Goal: Browse casually

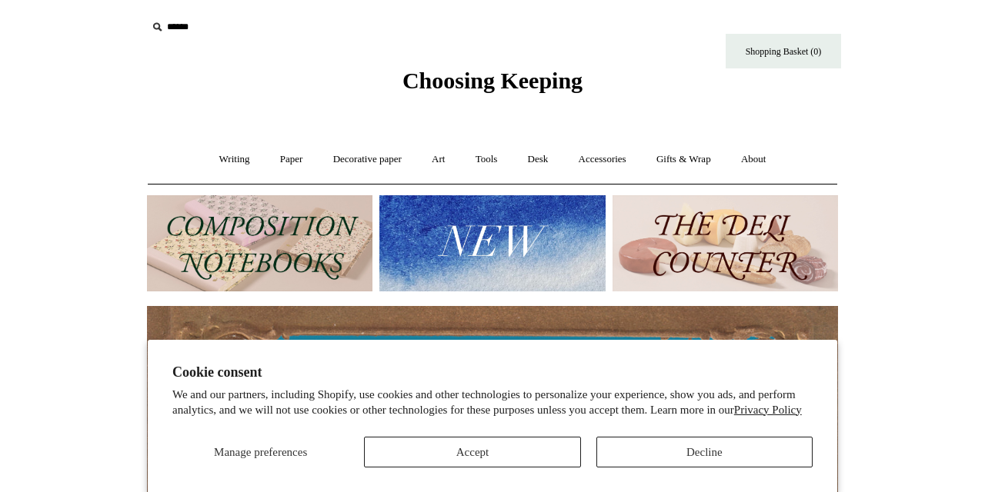
click at [484, 457] on button "Accept" at bounding box center [472, 452] width 216 height 31
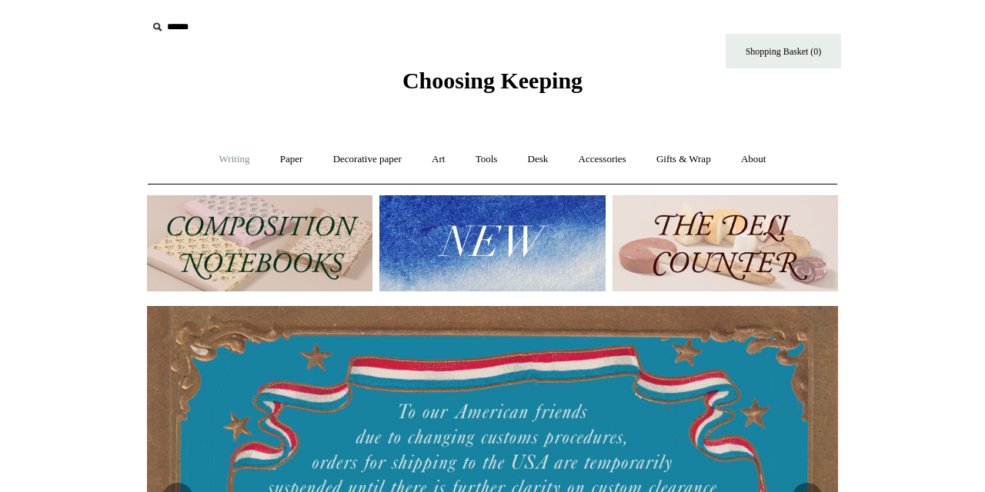
click at [217, 158] on link "Writing +" at bounding box center [234, 159] width 58 height 41
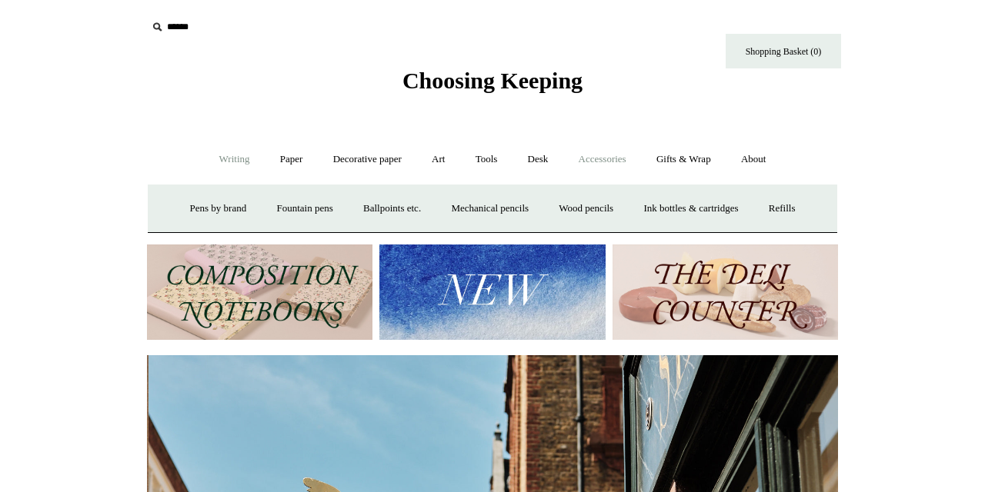
scroll to position [0, 691]
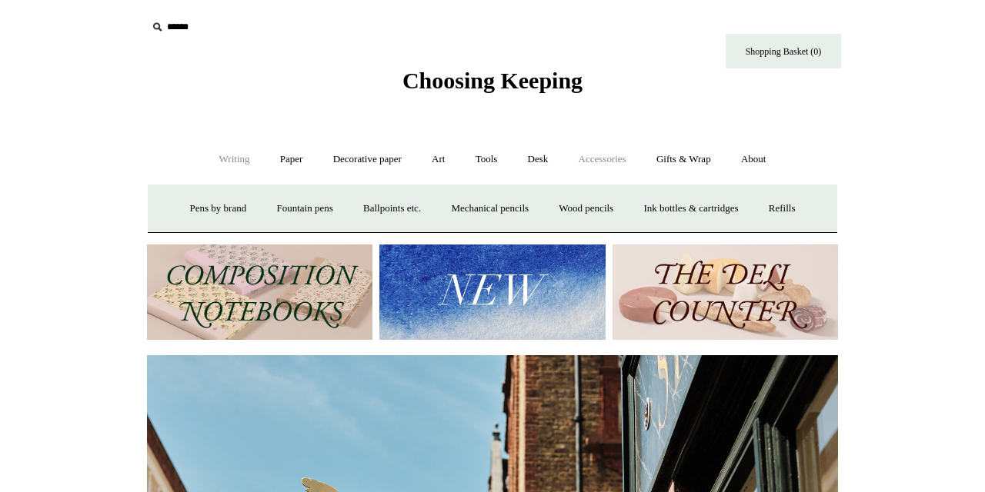
click at [619, 159] on link "Accessories +" at bounding box center [602, 159] width 75 height 41
click at [486, 206] on link "Light mills" at bounding box center [478, 208] width 72 height 41
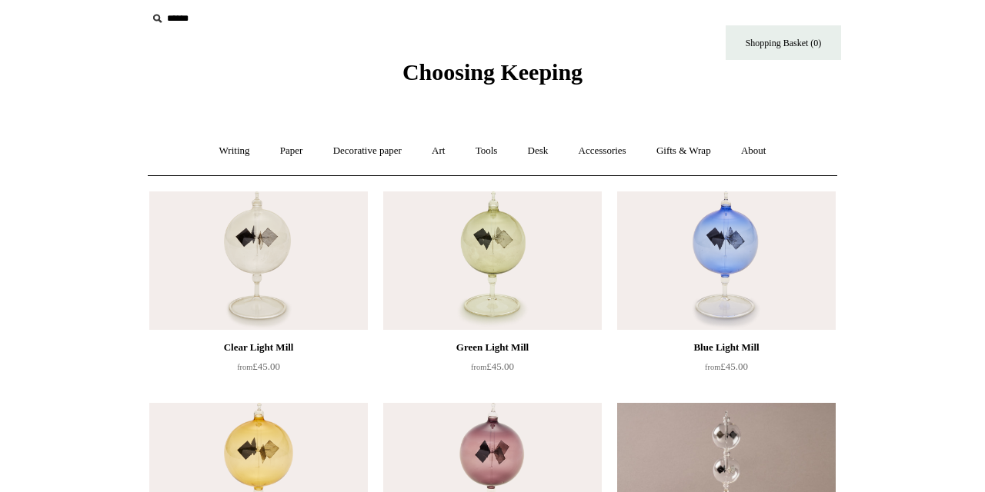
scroll to position [15, 0]
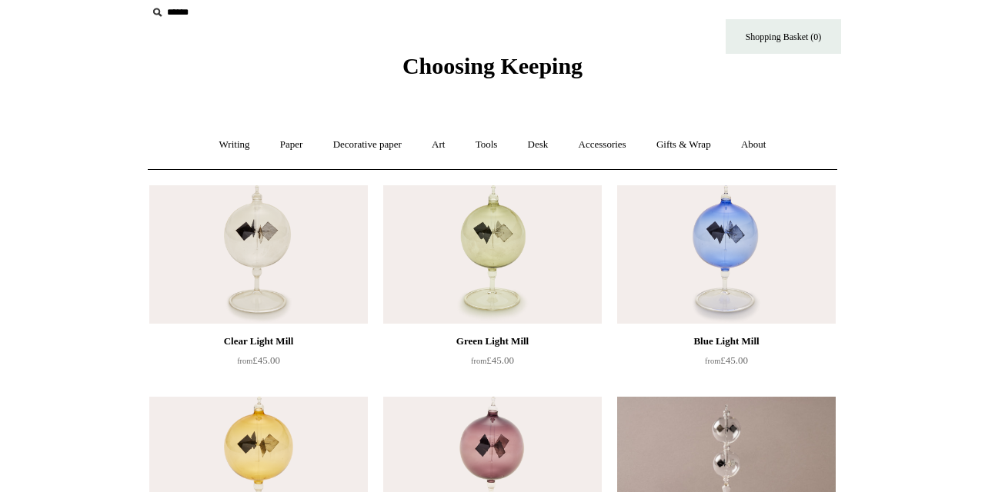
click at [730, 237] on img at bounding box center [726, 254] width 218 height 138
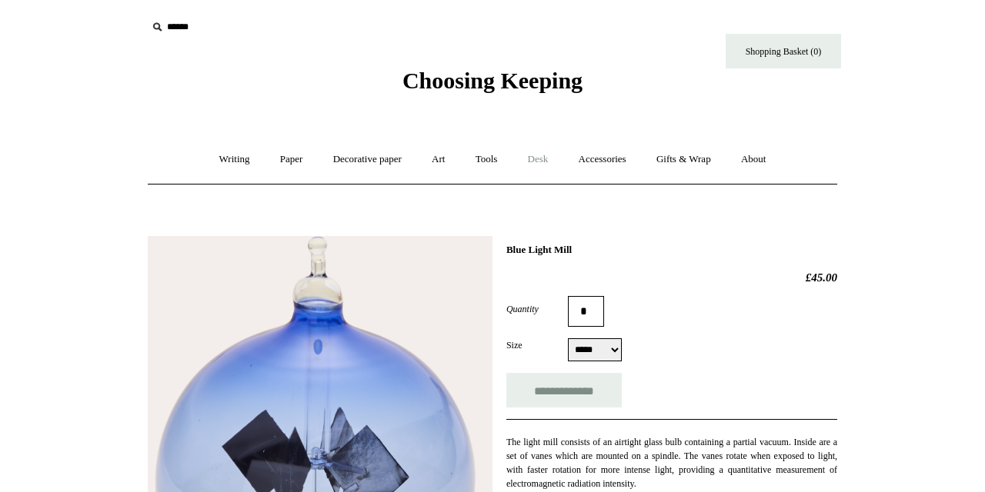
click at [544, 158] on link "Desk +" at bounding box center [538, 159] width 48 height 41
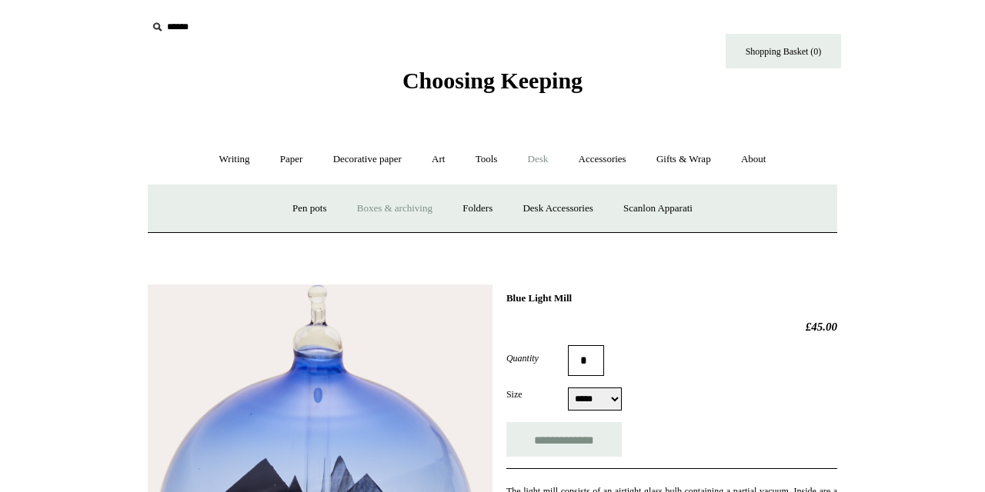
click at [397, 213] on link "Boxes & archiving" at bounding box center [394, 208] width 103 height 41
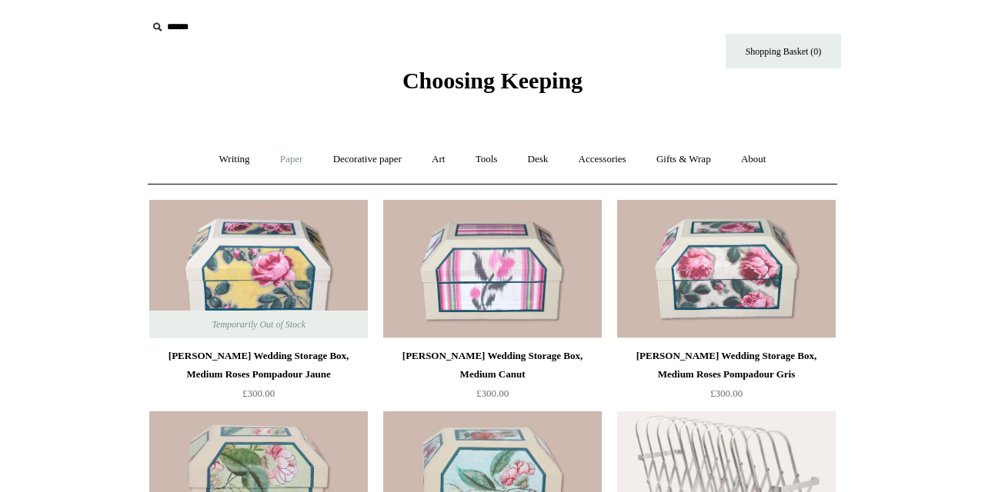
click at [285, 158] on link "Paper +" at bounding box center [291, 159] width 51 height 41
